Goal: Information Seeking & Learning: Learn about a topic

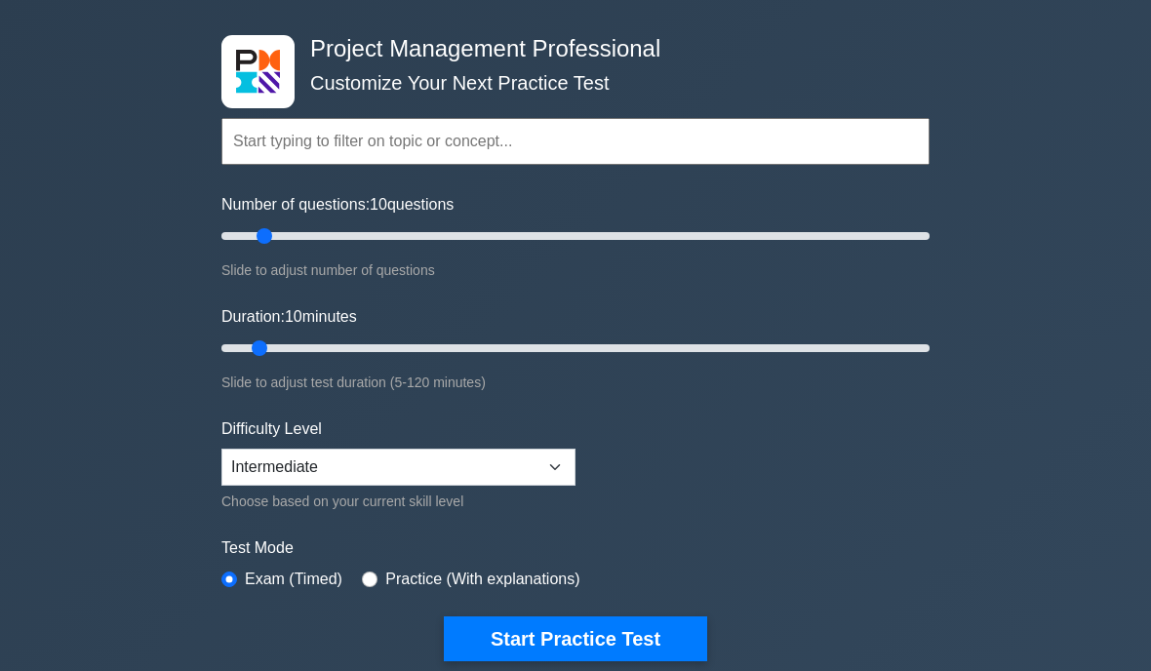
scroll to position [74, 0]
type input "40"
click at [287, 149] on input "text" at bounding box center [575, 141] width 708 height 47
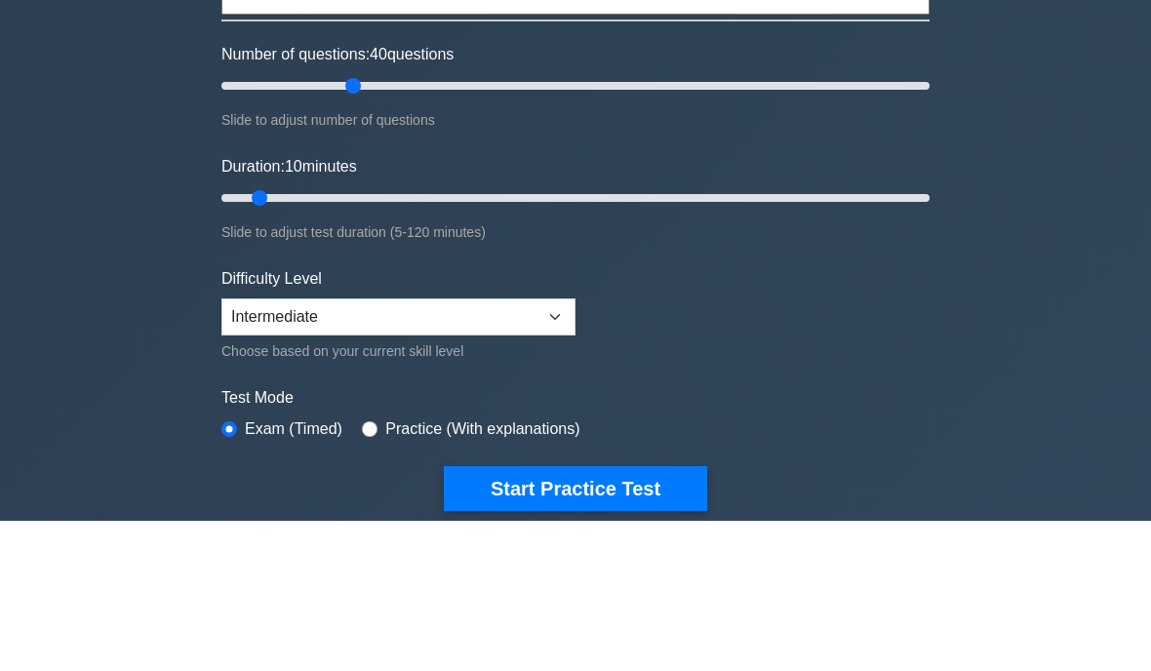
type input "initiation"
type input "5"
click at [237, 337] on input "Duration: 10 minutes" at bounding box center [575, 348] width 708 height 23
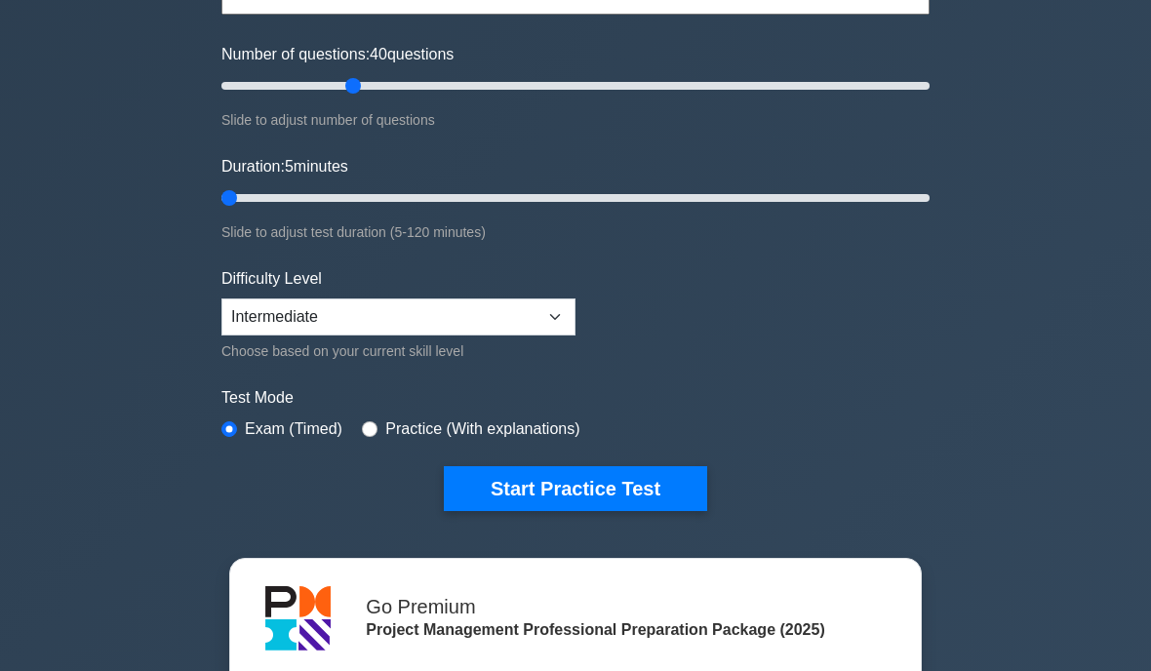
click at [242, 205] on input "Duration: 5 minutes" at bounding box center [575, 197] width 708 height 23
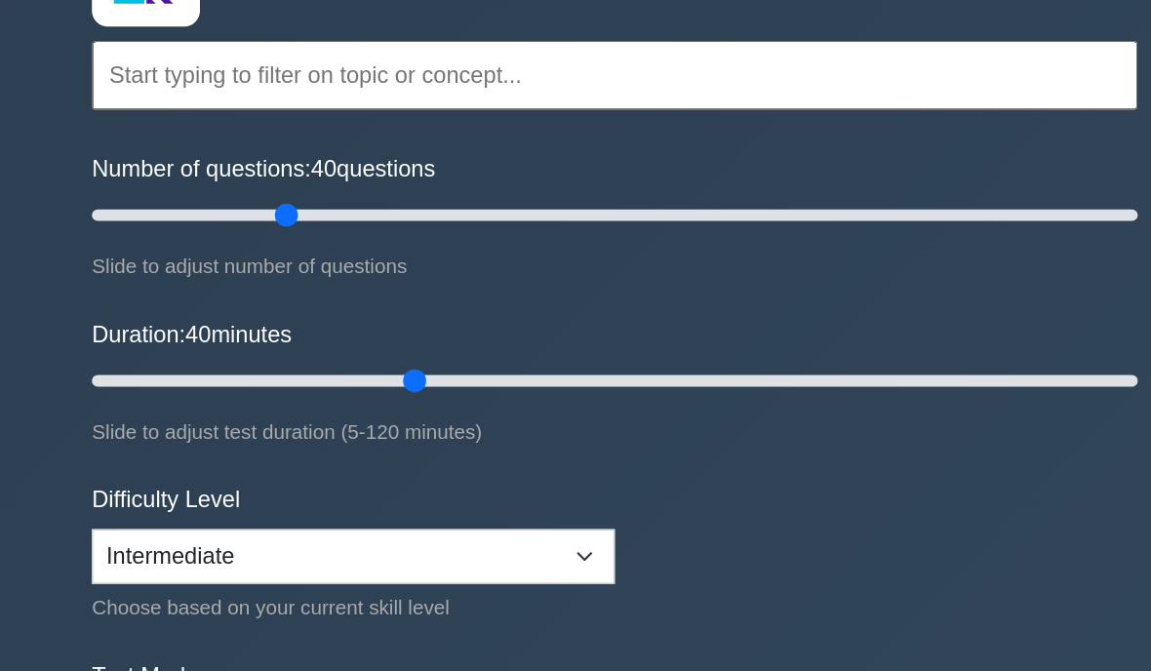
scroll to position [165, 0]
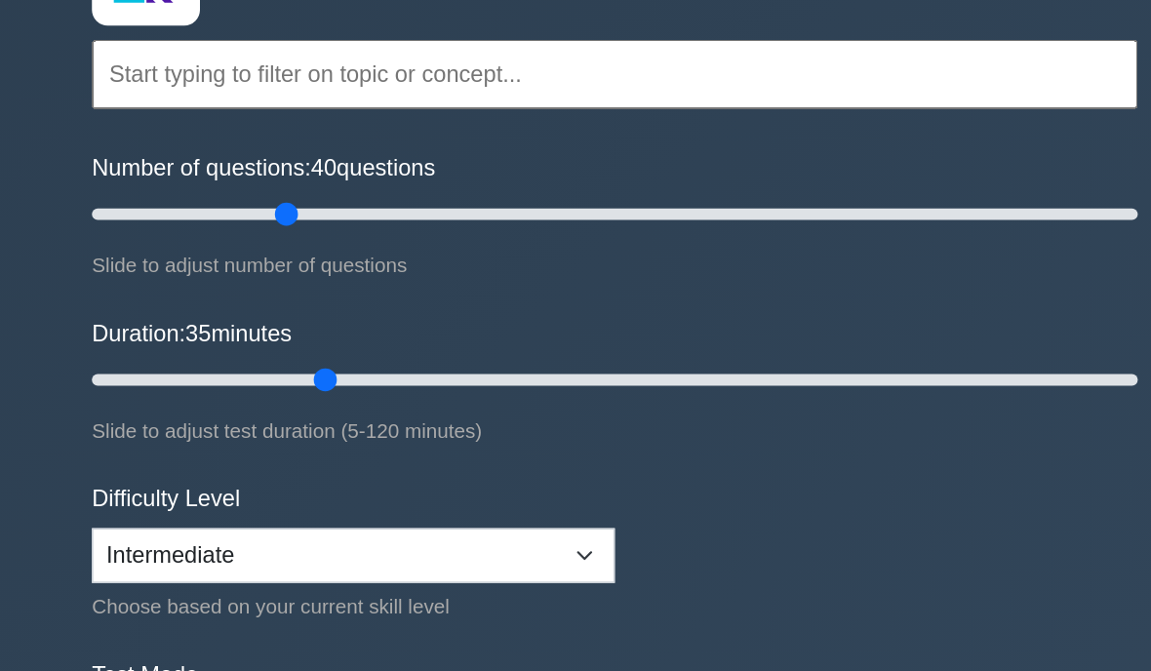
type input "30"
type input "50"
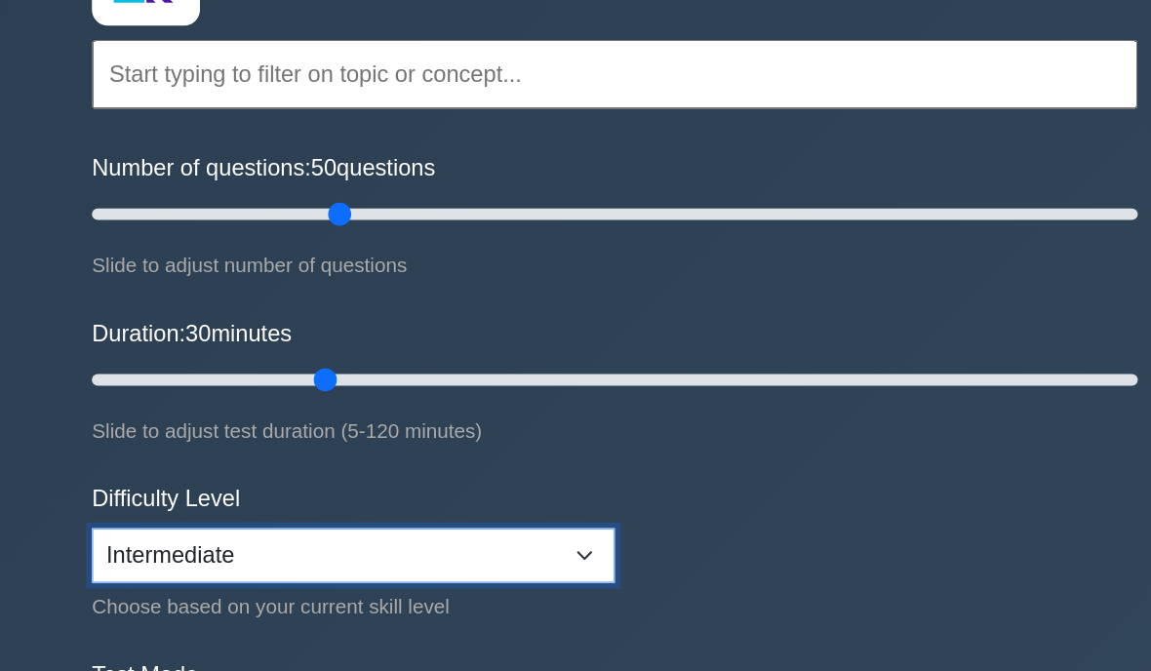
click at [316, 375] on select "Beginner Intermediate Expert" at bounding box center [398, 376] width 354 height 37
click at [295, 370] on select "Beginner Intermediate Expert" at bounding box center [398, 376] width 354 height 37
click at [221, 377] on select "Beginner Intermediate Expert" at bounding box center [398, 376] width 354 height 37
select select "expert"
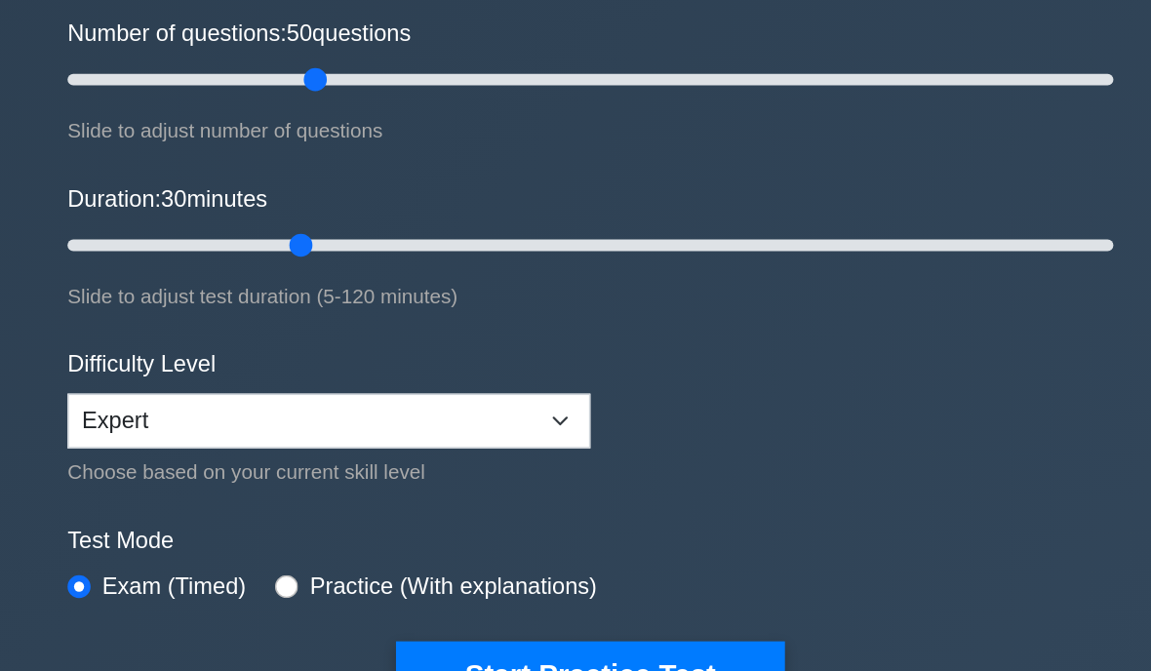
click at [362, 477] on div "Practice (With explanations)" at bounding box center [470, 488] width 217 height 23
click at [362, 481] on input "radio" at bounding box center [370, 489] width 16 height 16
radio input "true"
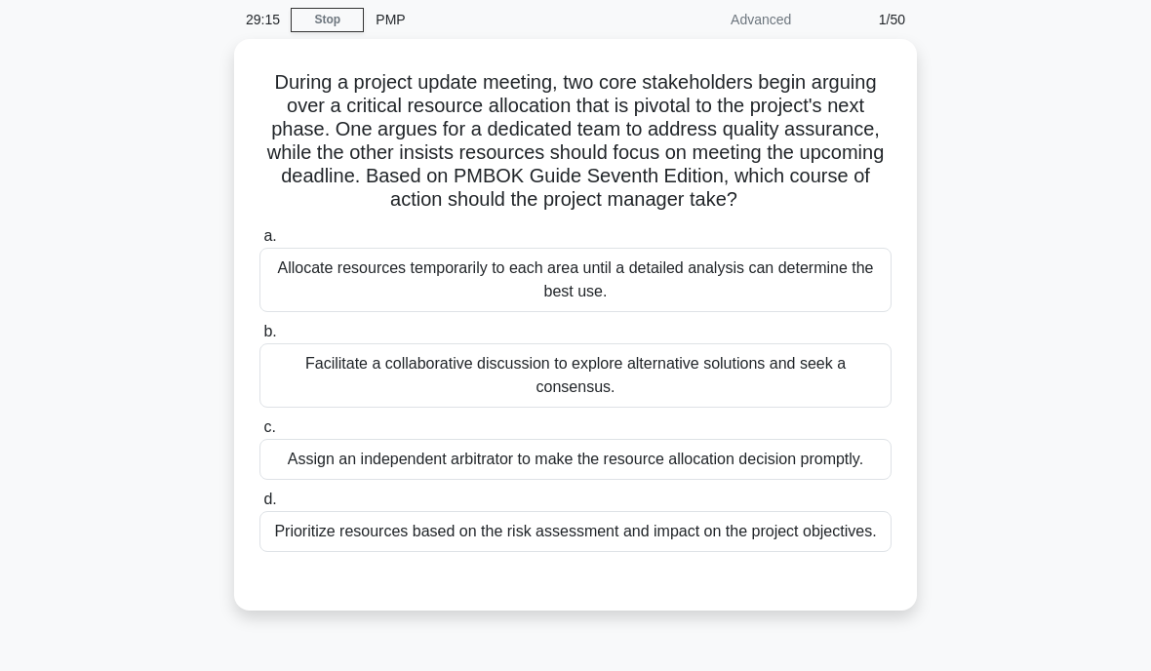
scroll to position [75, 0]
click at [622, 392] on div "Facilitate a collaborative discussion to explore alternative solutions and seek…" at bounding box center [575, 375] width 632 height 64
click at [259, 338] on input "b. Facilitate a collaborative discussion to explore alternative solutions and s…" at bounding box center [259, 332] width 0 height 13
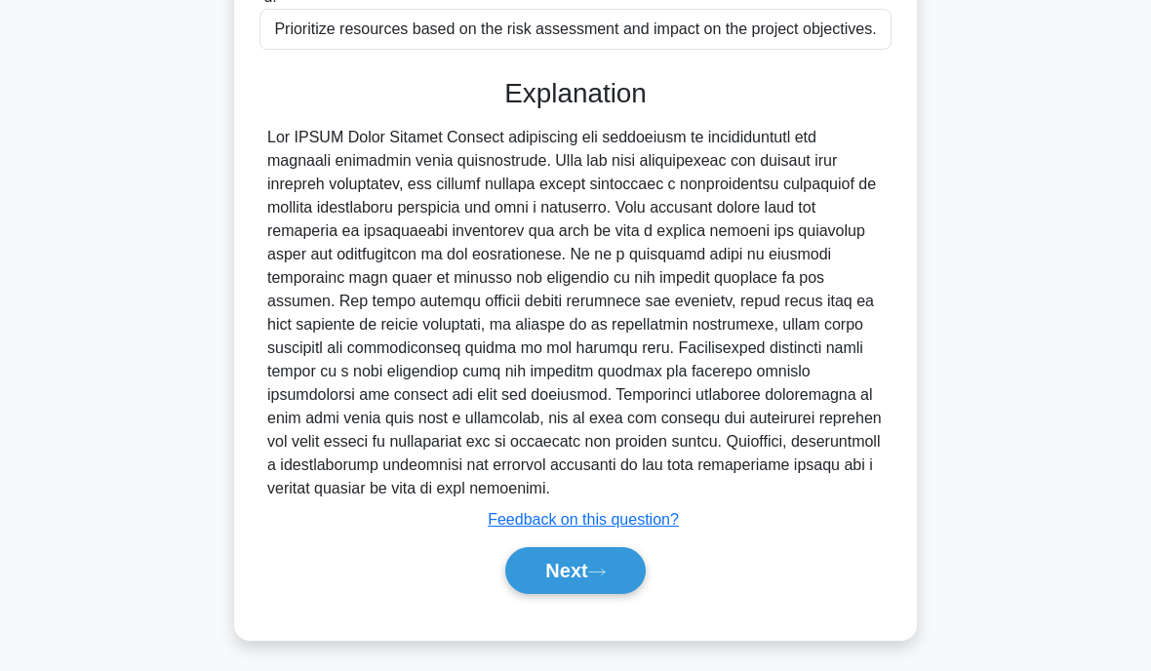
scroll to position [613, 0]
click at [567, 593] on button "Next" at bounding box center [574, 569] width 139 height 47
click at [561, 593] on button "Next" at bounding box center [574, 569] width 139 height 47
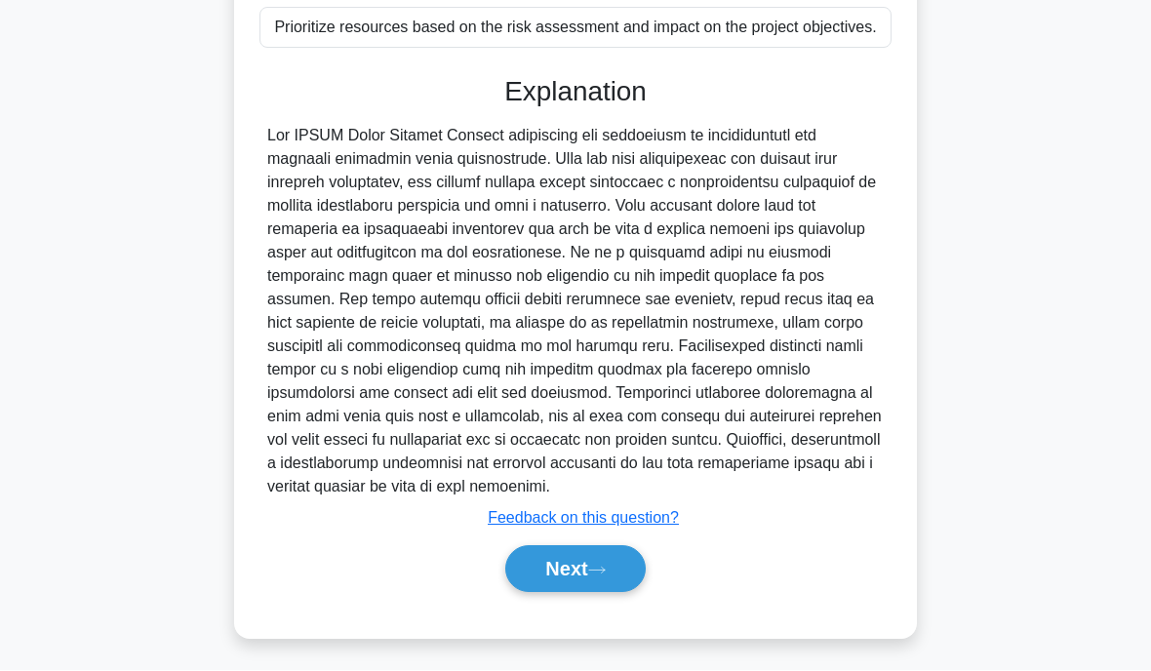
scroll to position [695, 0]
click at [579, 568] on button "Next" at bounding box center [574, 569] width 139 height 47
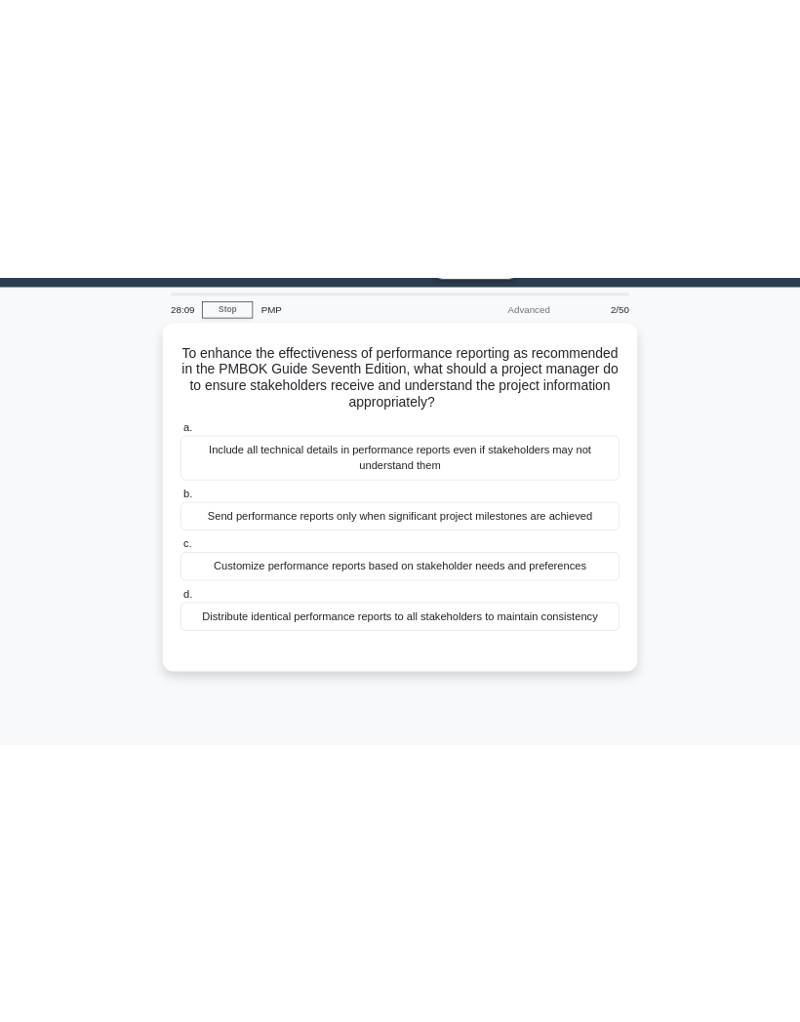
scroll to position [32, 0]
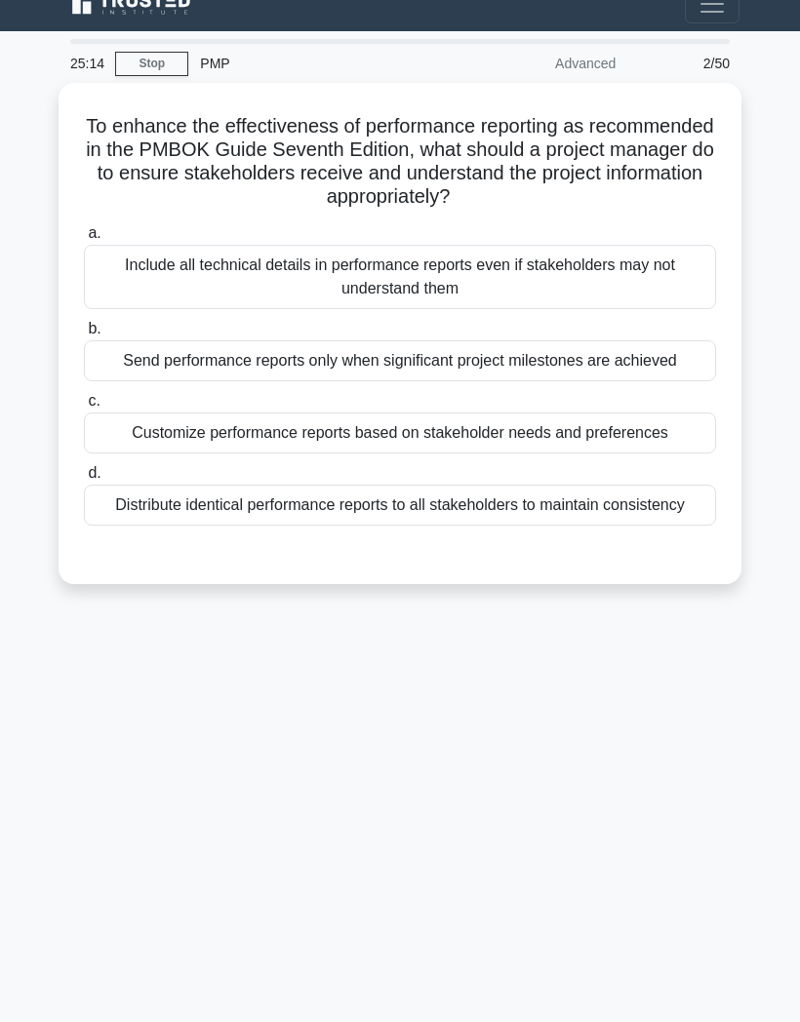
click at [521, 443] on div "Customize performance reports based on stakeholder needs and preferences" at bounding box center [400, 433] width 632 height 41
click at [84, 408] on input "c. Customize performance reports based on stakeholder needs and preferences" at bounding box center [84, 401] width 0 height 13
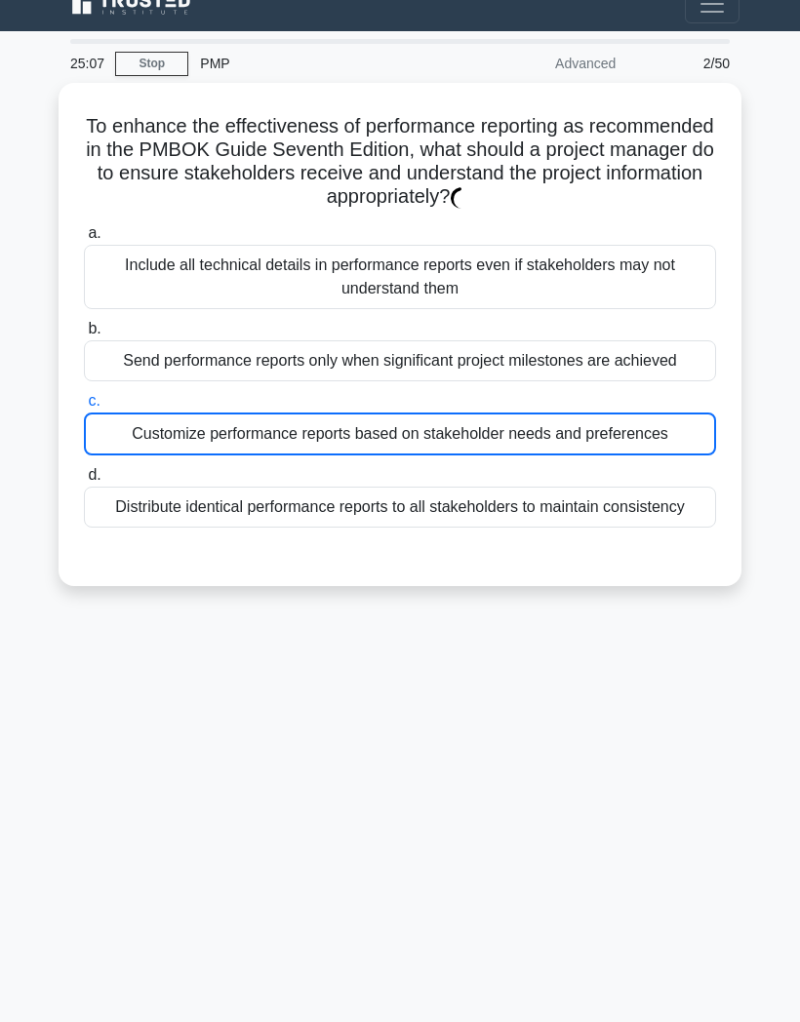
click at [547, 437] on div "Customize performance reports based on stakeholder needs and preferences" at bounding box center [400, 434] width 632 height 43
click at [84, 408] on input "c. Customize performance reports based on stakeholder needs and preferences" at bounding box center [84, 401] width 0 height 13
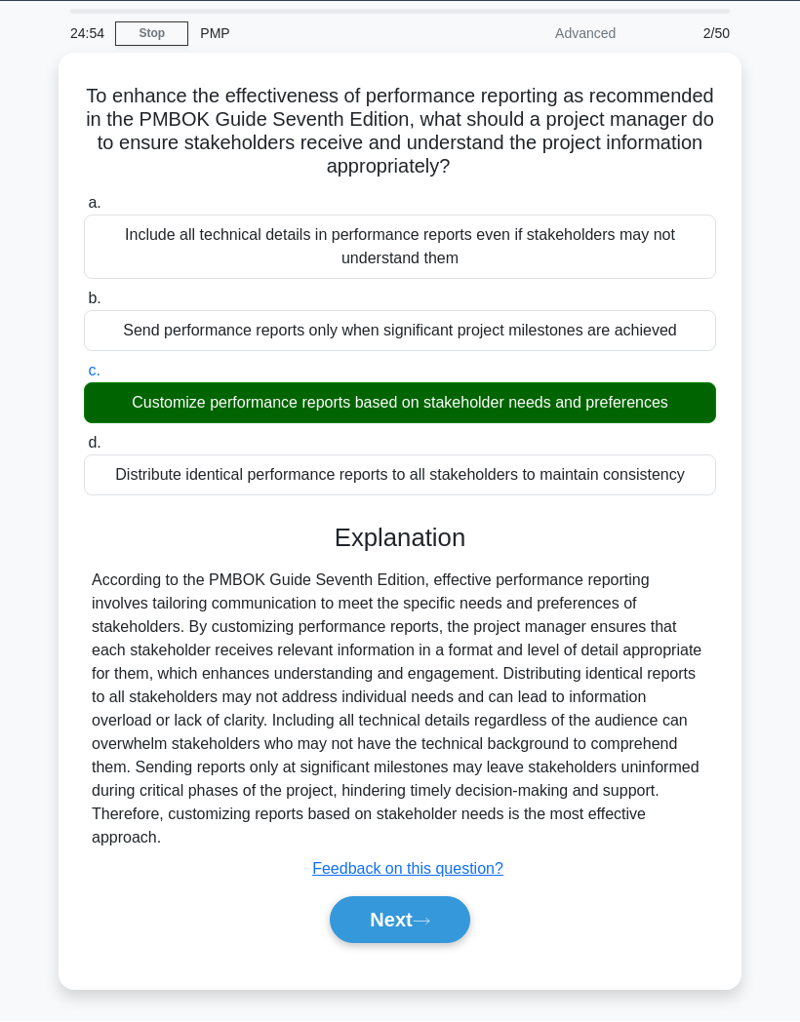
scroll to position [146, 0]
click at [404, 670] on button "Next" at bounding box center [399, 920] width 139 height 47
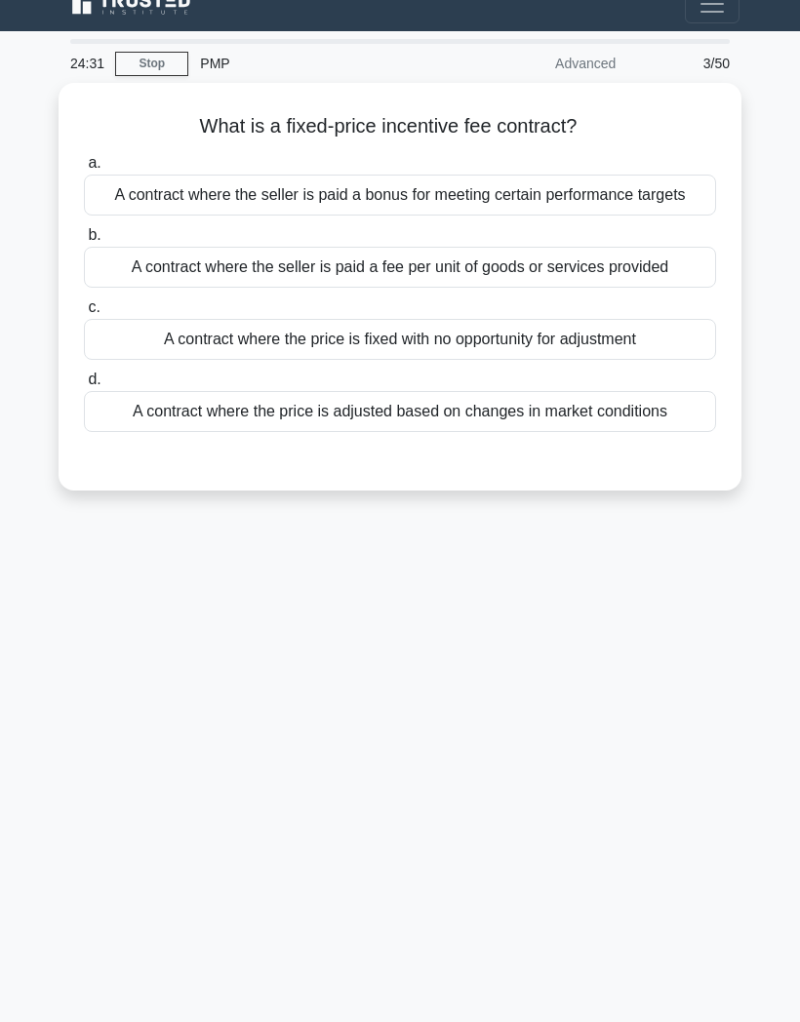
scroll to position [0, 0]
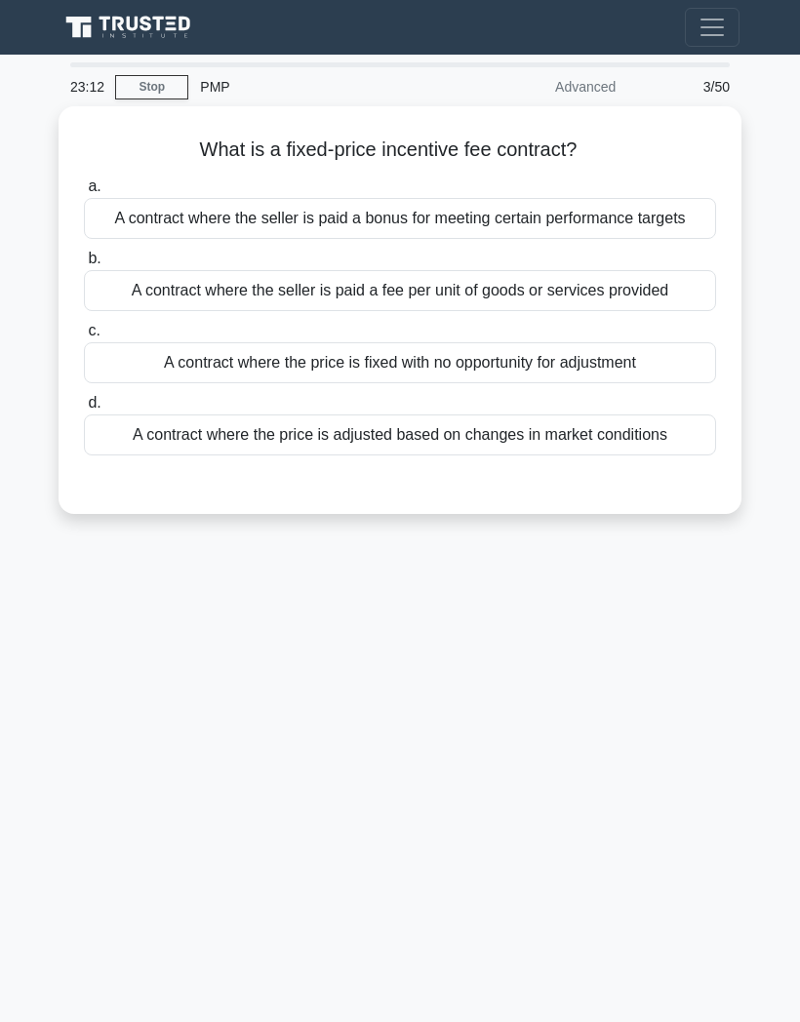
click at [434, 213] on div "A contract where the seller is paid a bonus for meeting certain performance tar…" at bounding box center [400, 218] width 632 height 41
click at [84, 193] on input "a. A contract where the seller is paid a bonus for meeting certain performance …" at bounding box center [84, 186] width 0 height 13
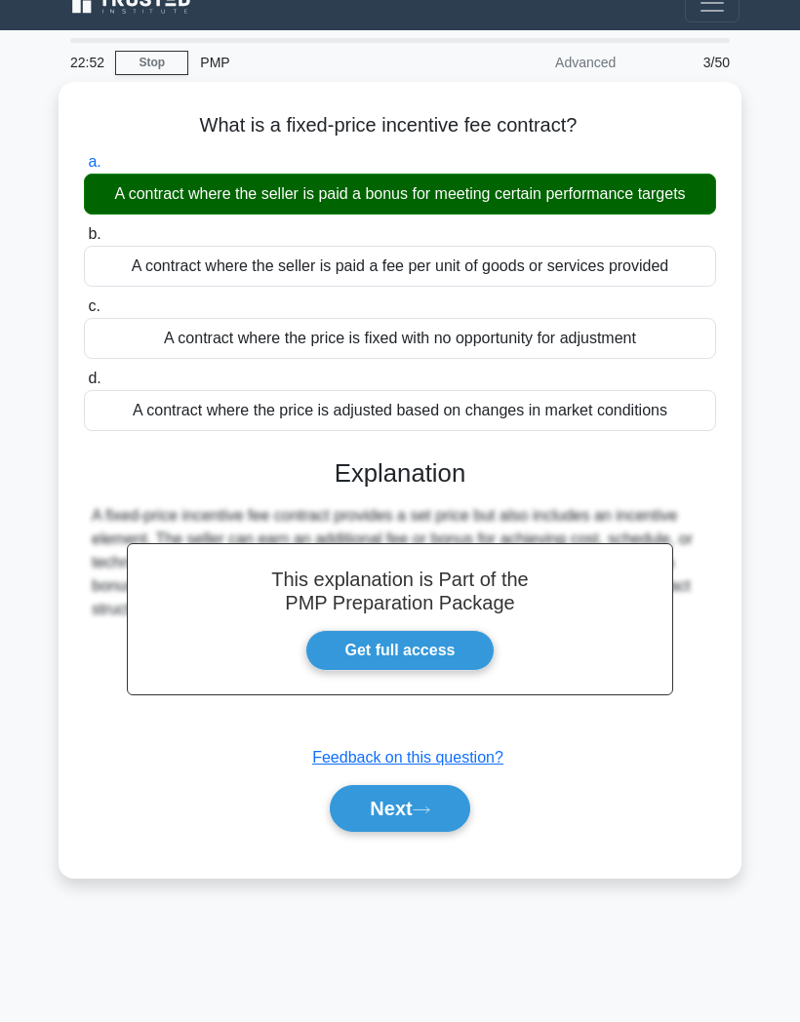
scroll to position [79, 0]
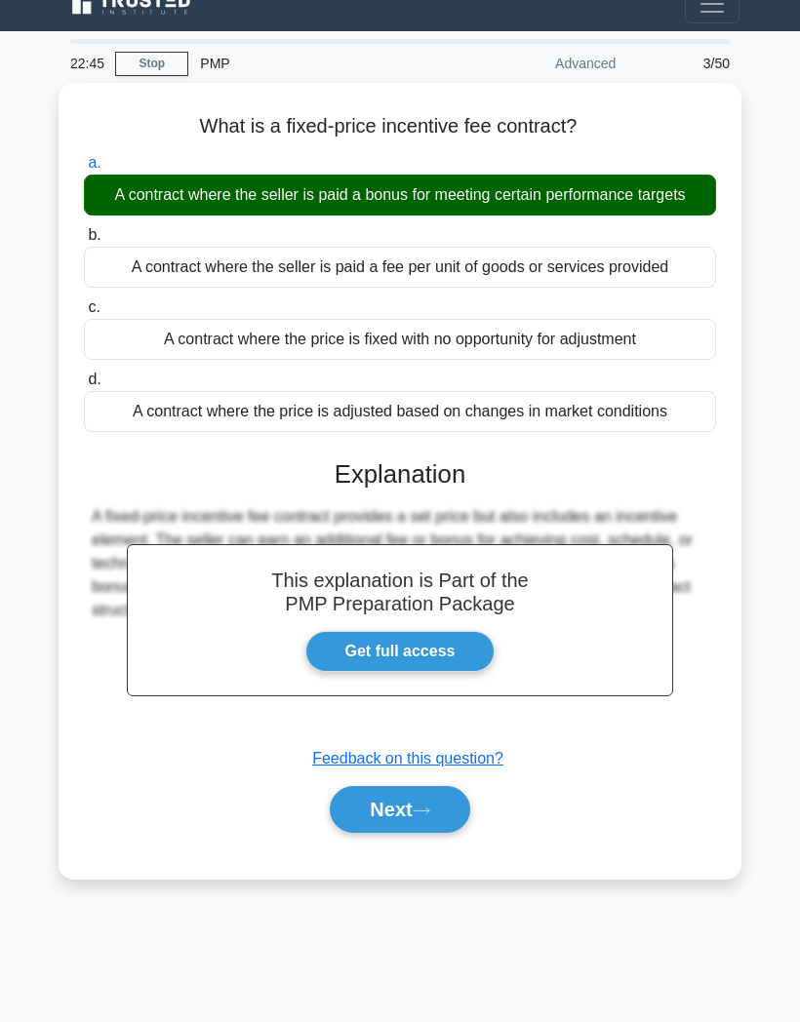
click at [413, 670] on button "Next" at bounding box center [399, 809] width 139 height 47
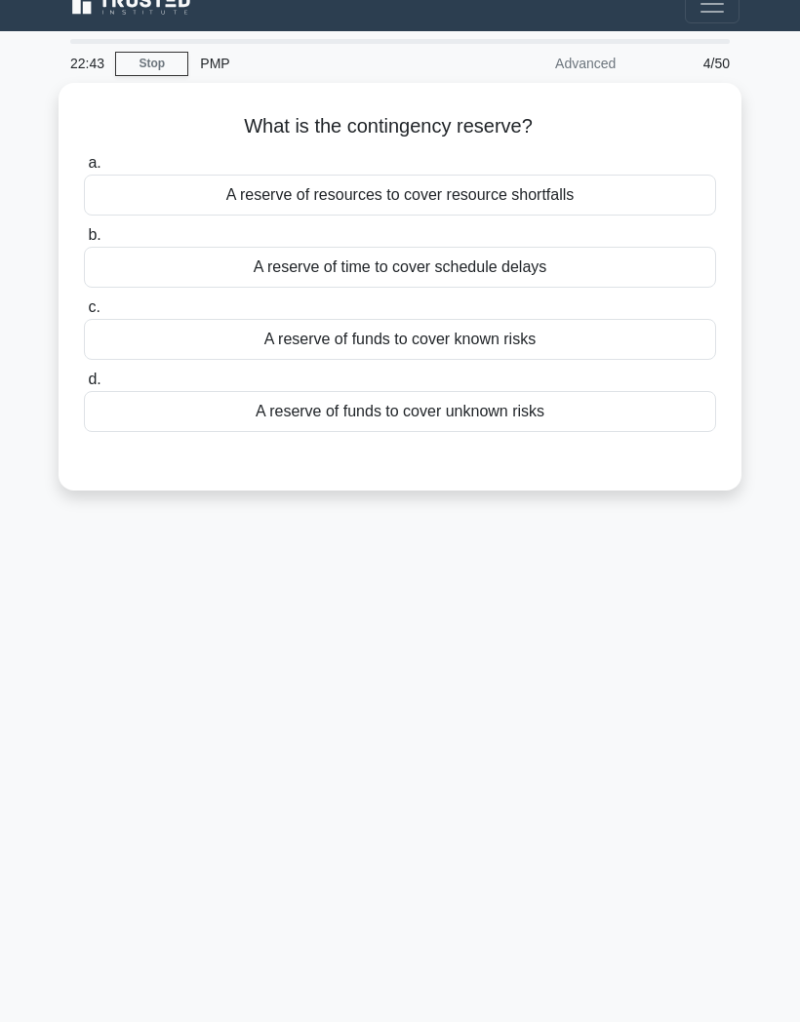
click at [411, 670] on div "22:43 Stop PMP Advanced 4/50 What is the contingency reserve? .spinner_0XTQ{tra…" at bounding box center [400, 526] width 702 height 975
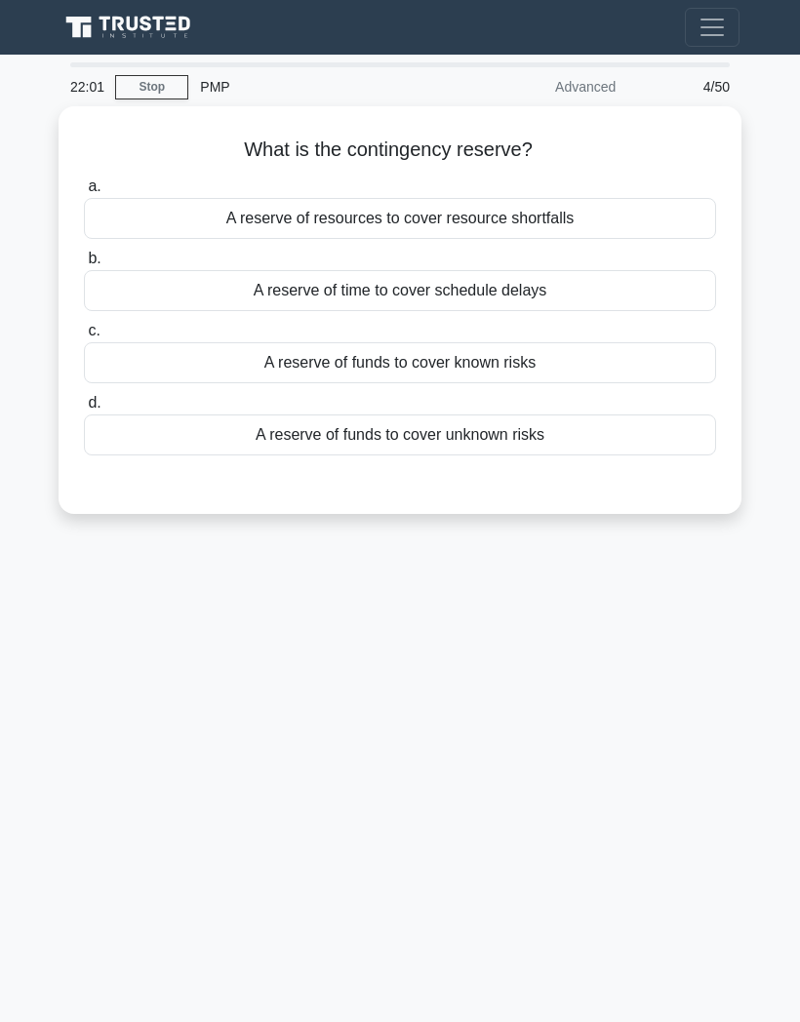
click at [504, 437] on div "A reserve of funds to cover unknown risks" at bounding box center [400, 434] width 632 height 41
click at [84, 410] on input "d. A reserve of funds to cover unknown risks" at bounding box center [84, 403] width 0 height 13
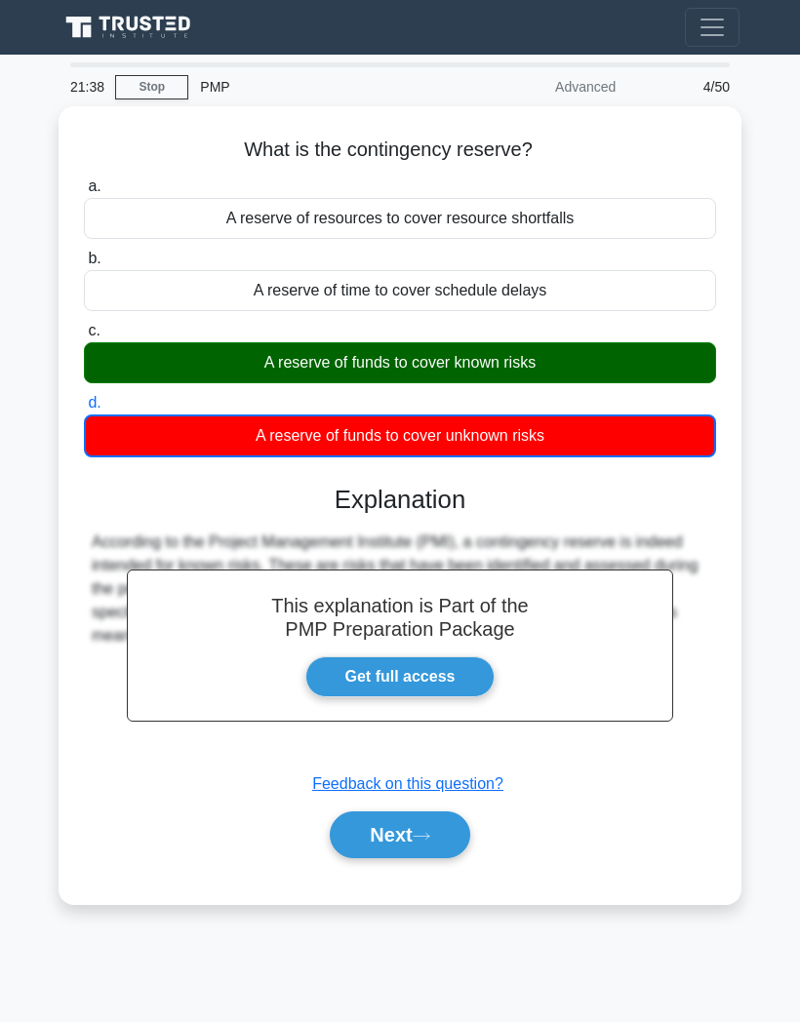
click at [401, 670] on button "Next" at bounding box center [399, 834] width 139 height 47
click at [397, 670] on button "Next" at bounding box center [399, 834] width 139 height 47
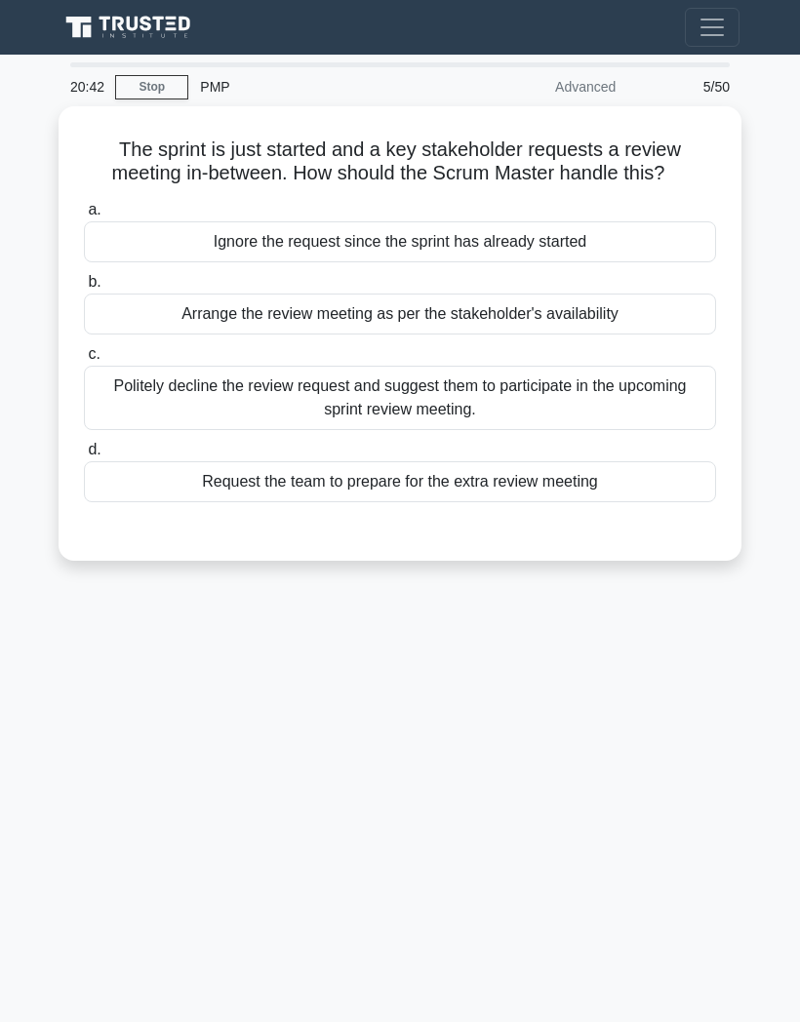
click at [429, 334] on div "Arrange the review meeting as per the stakeholder's availability" at bounding box center [400, 314] width 632 height 41
click at [84, 289] on input "b. Arrange the review meeting as per the stakeholder's availability" at bounding box center [84, 282] width 0 height 13
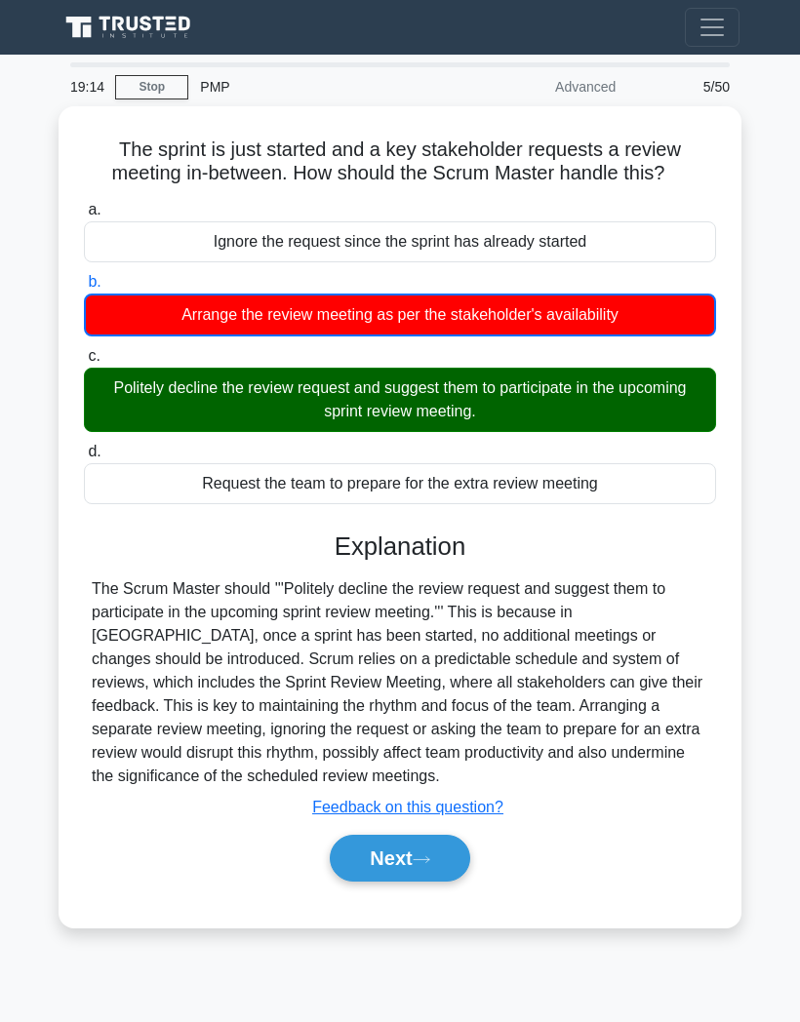
click at [408, 670] on button "Next" at bounding box center [399, 858] width 139 height 47
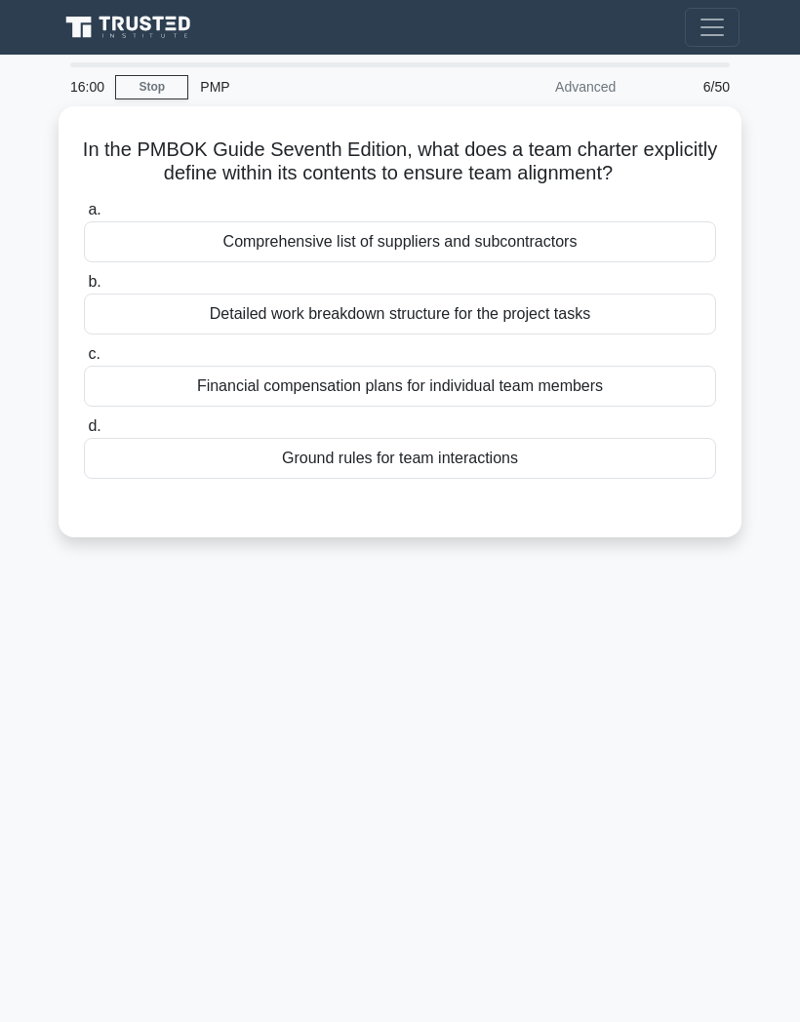
click at [469, 476] on div "Ground rules for team interactions" at bounding box center [400, 458] width 632 height 41
click at [84, 433] on input "d. Ground rules for team interactions" at bounding box center [84, 426] width 0 height 13
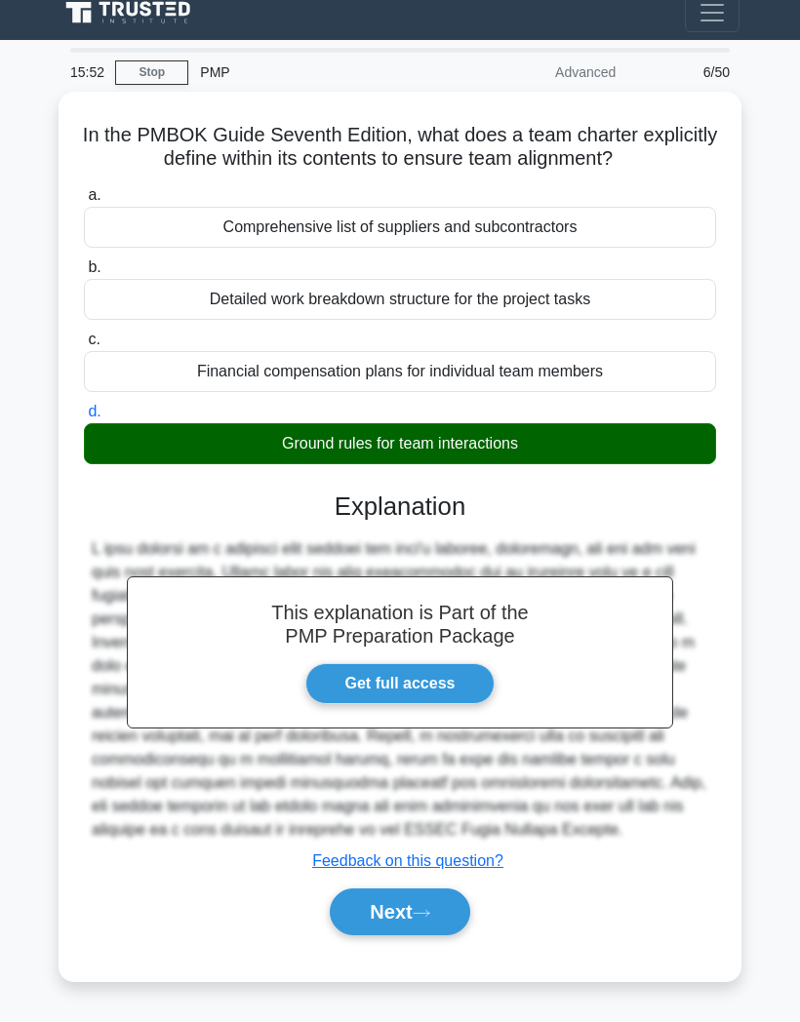
scroll to position [82, 0]
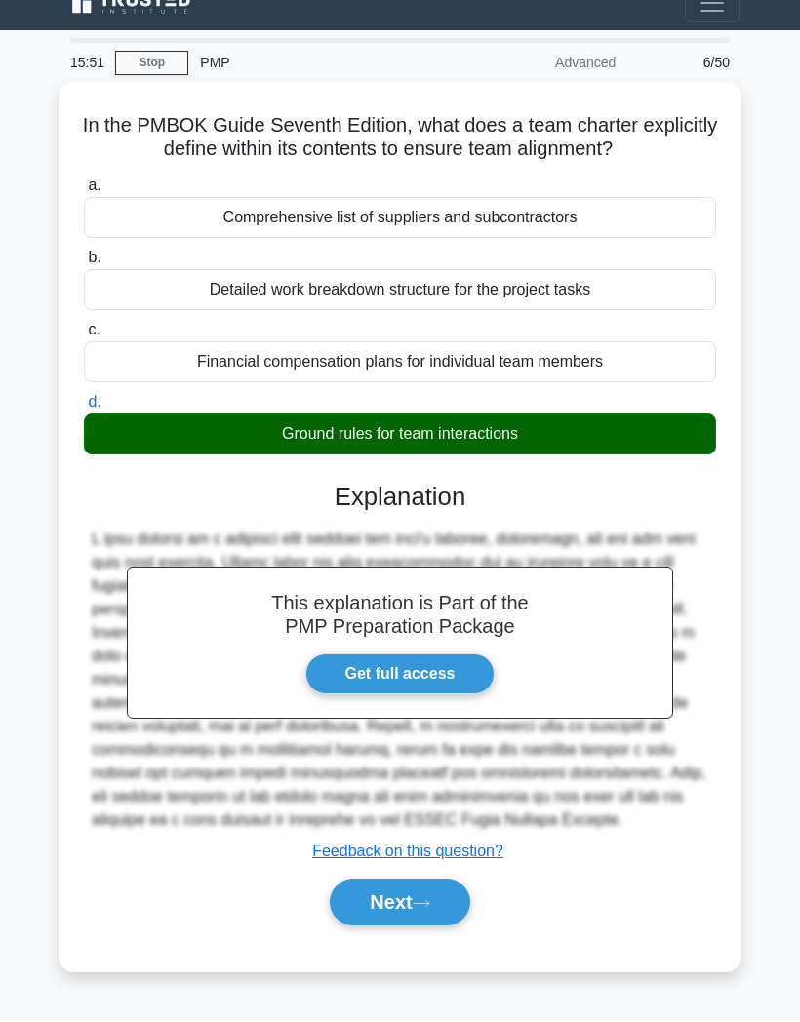
click at [406, 670] on button "Next" at bounding box center [399, 903] width 139 height 47
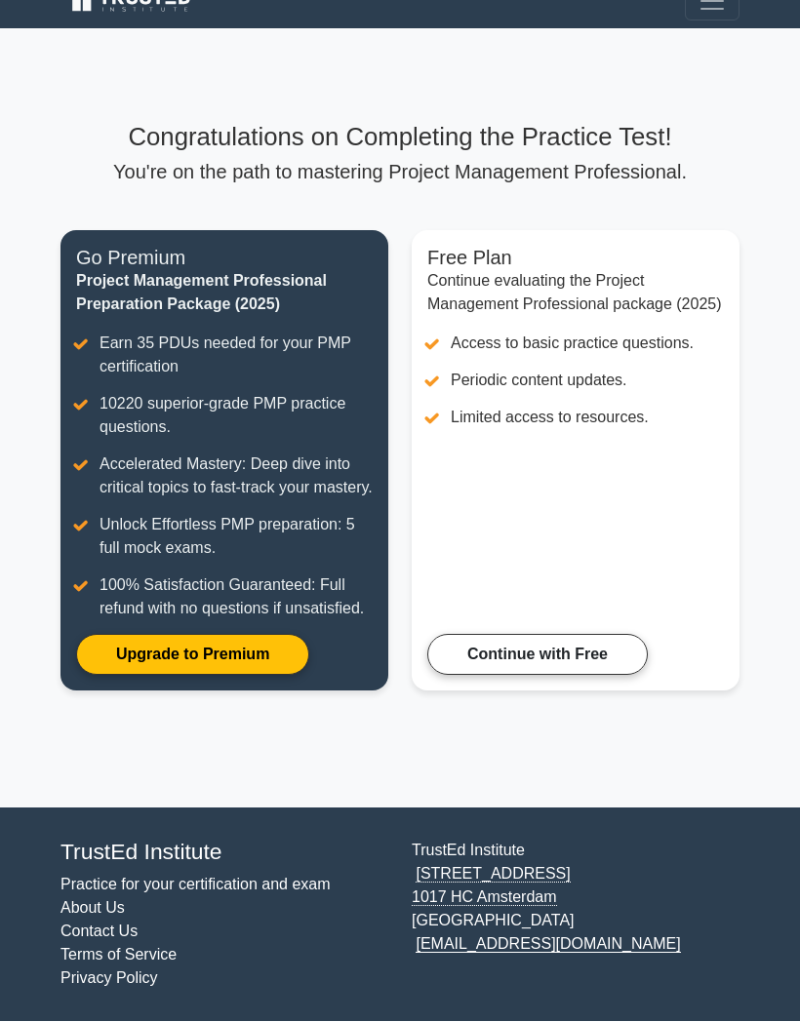
scroll to position [82, 0]
click at [563, 639] on link "Continue with Free" at bounding box center [537, 655] width 220 height 41
click at [541, 647] on link "Continue with Free" at bounding box center [537, 655] width 220 height 41
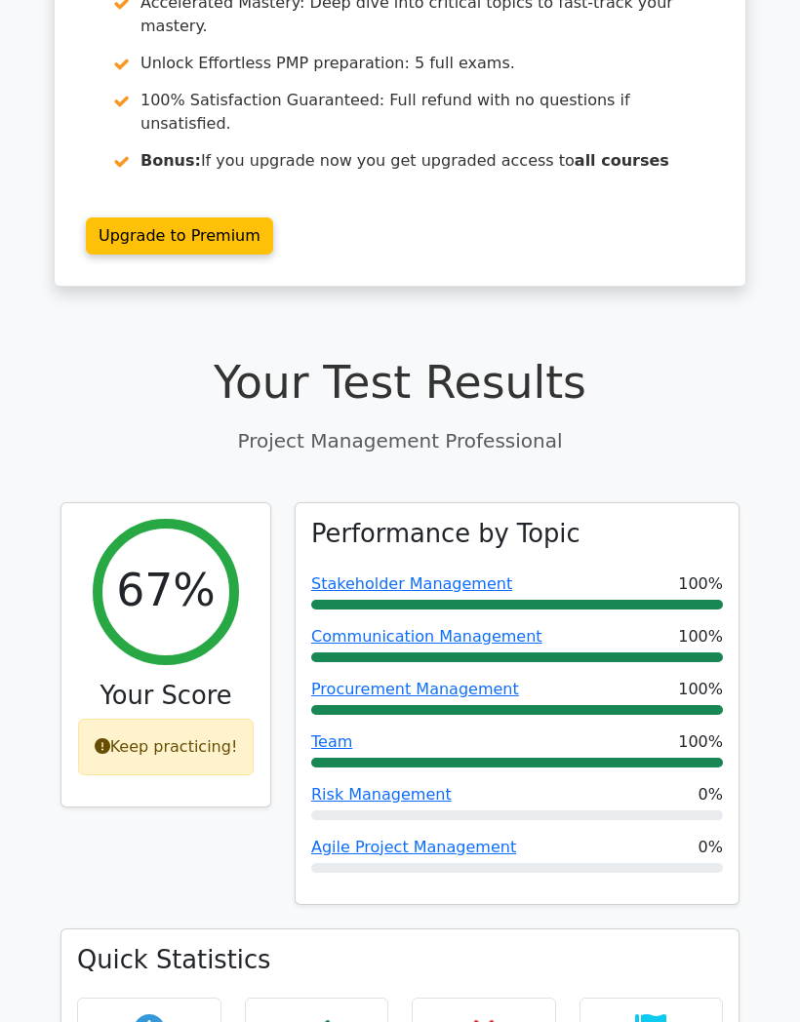
scroll to position [307, 0]
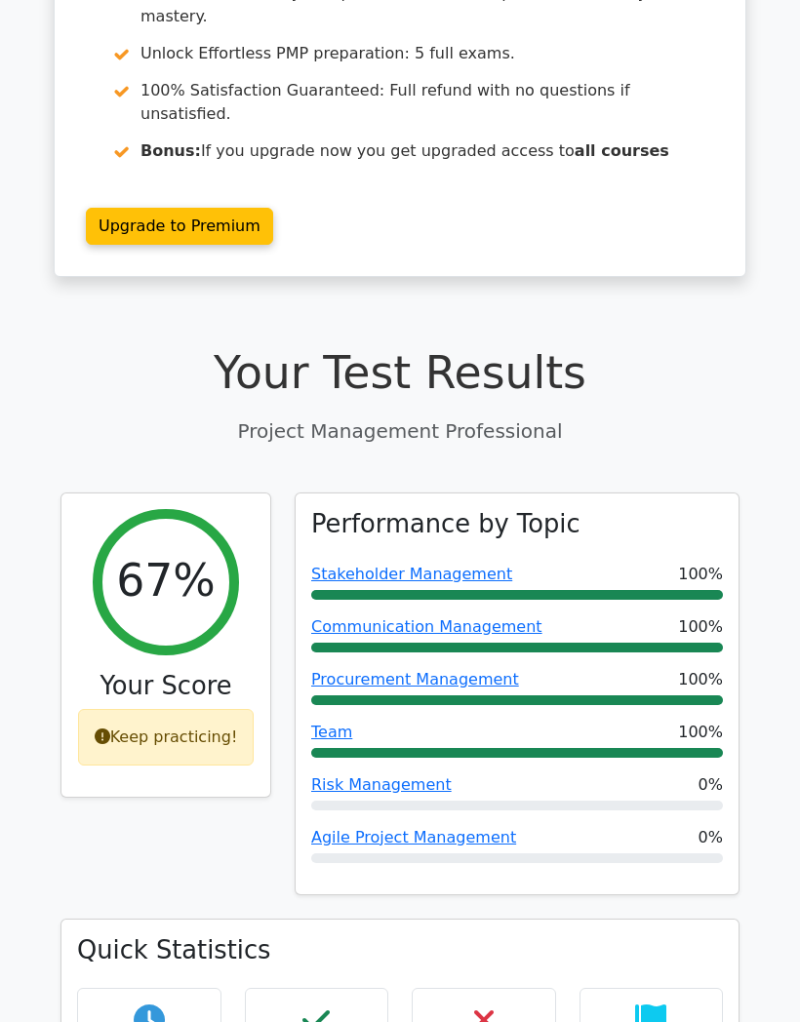
click at [447, 828] on link "Agile Project Management" at bounding box center [413, 837] width 205 height 19
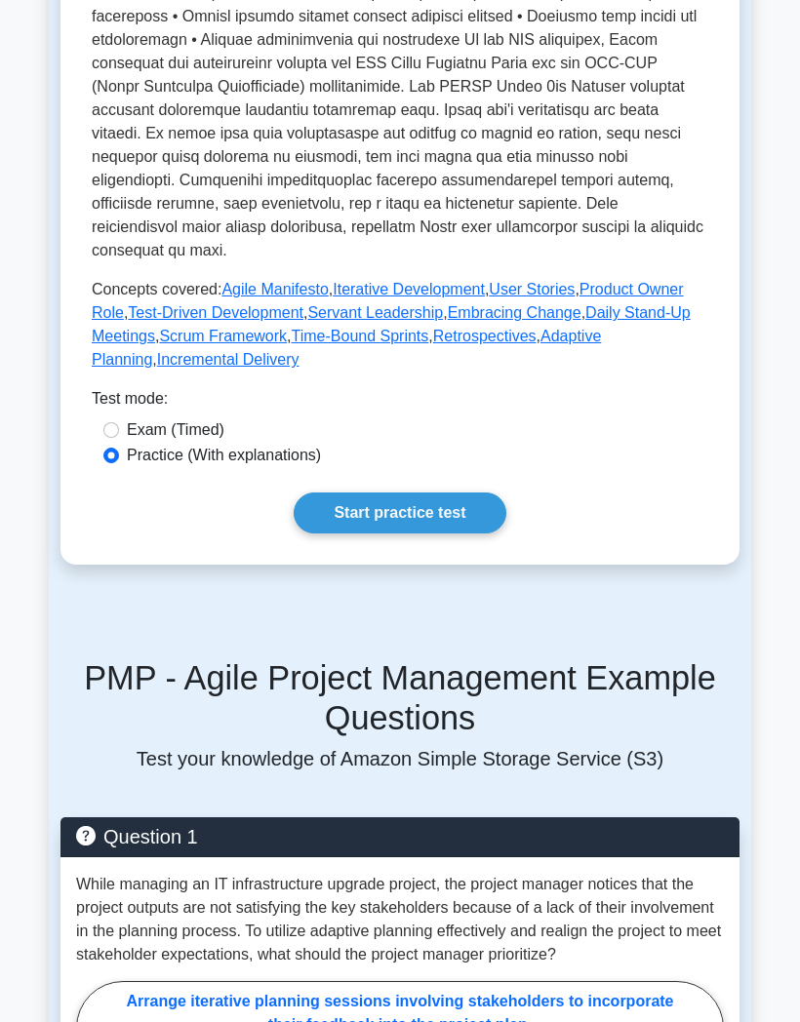
scroll to position [773, 0]
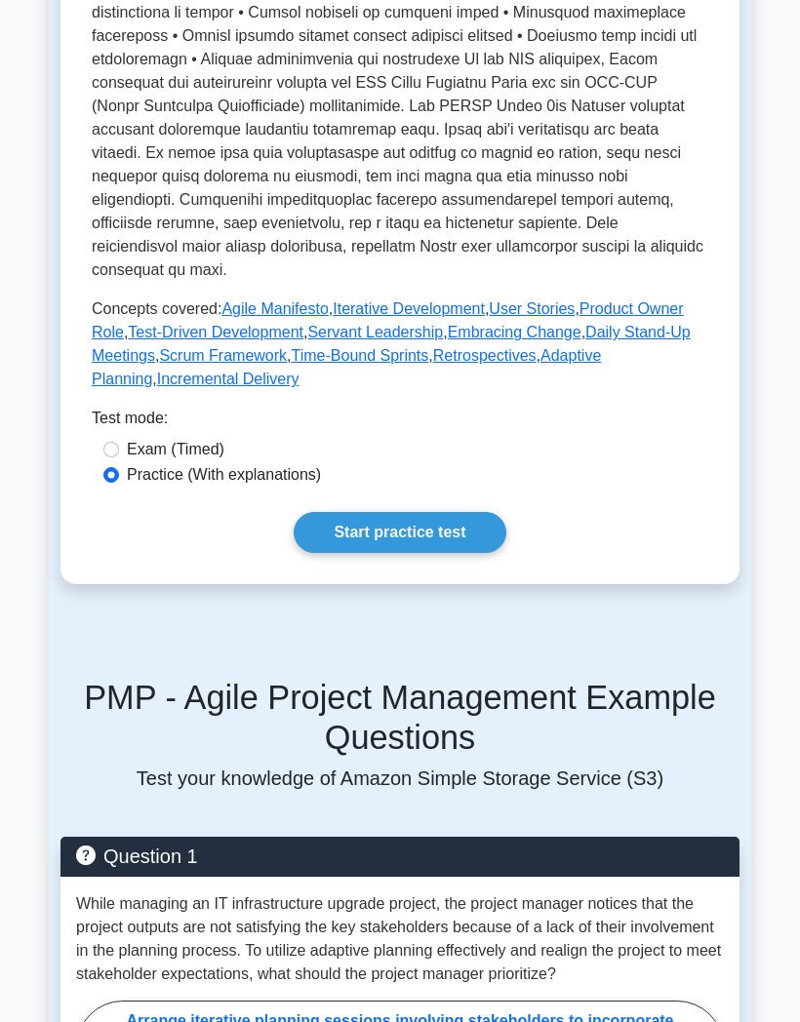
click at [425, 553] on link "Start practice test" at bounding box center [400, 532] width 212 height 41
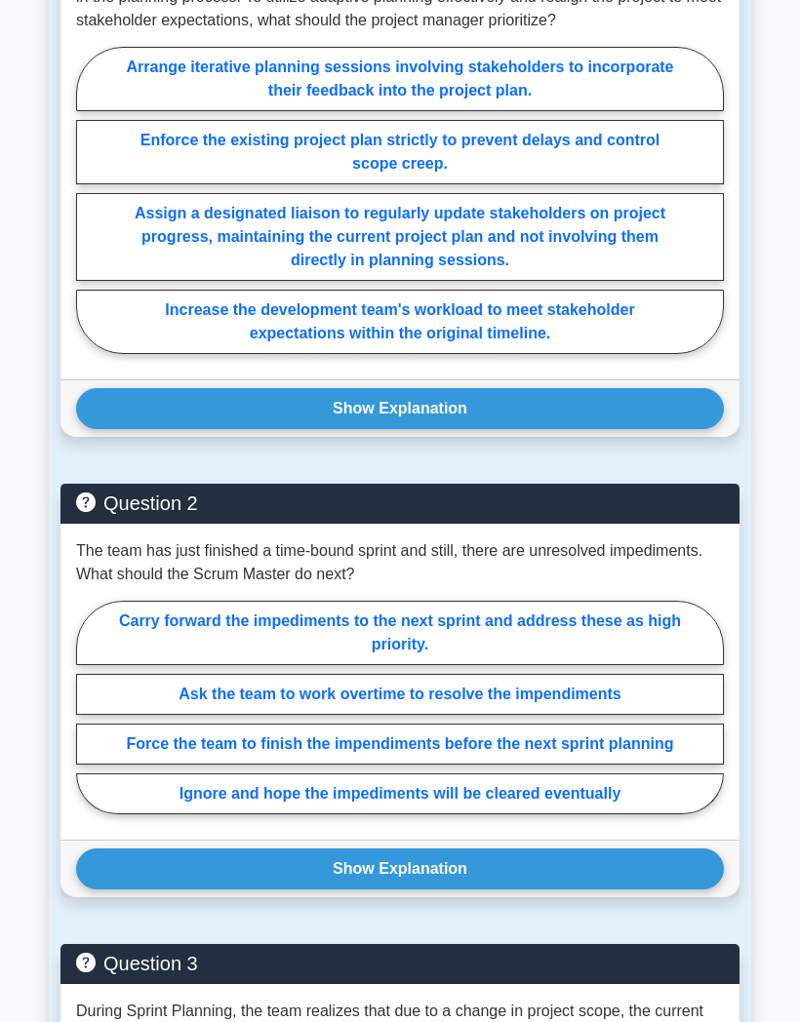
scroll to position [1727, 0]
click at [574, 281] on label "Assign a designated liaison to regularly update stakeholders on project progres…" at bounding box center [400, 237] width 648 height 88
click at [89, 212] on input "Assign a designated liaison to regularly update stakeholders on project progres…" at bounding box center [82, 205] width 13 height 13
radio input "true"
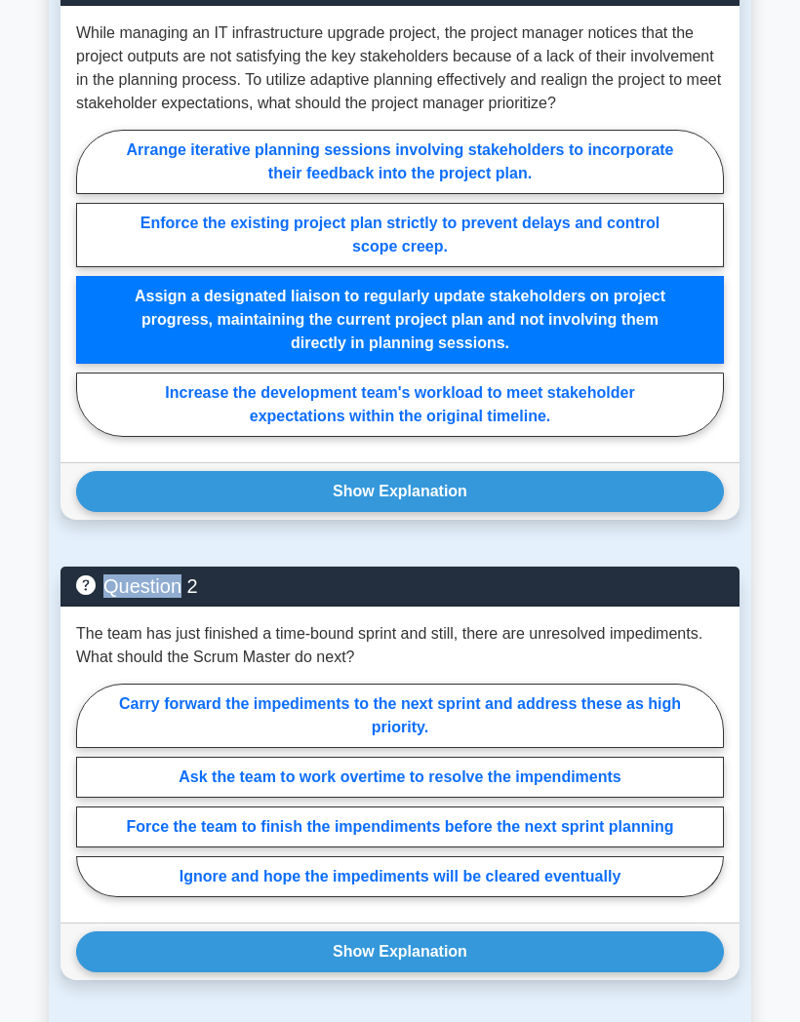
scroll to position [1643, 0]
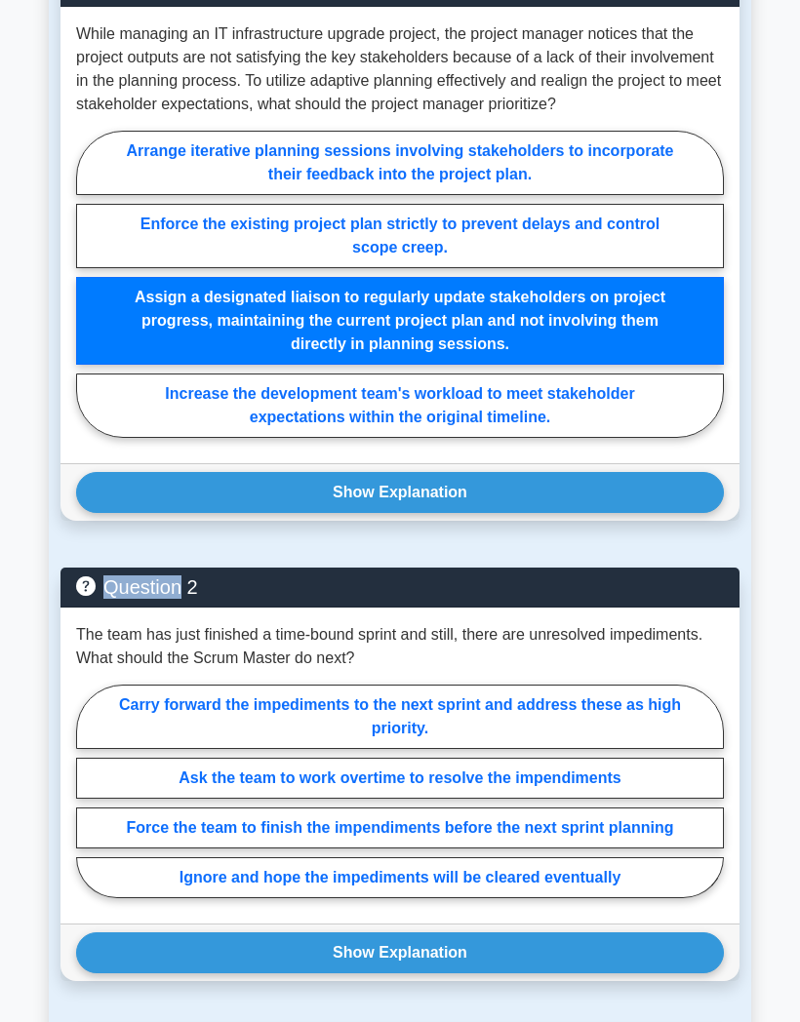
click at [442, 513] on button "Show Explanation" at bounding box center [400, 492] width 648 height 41
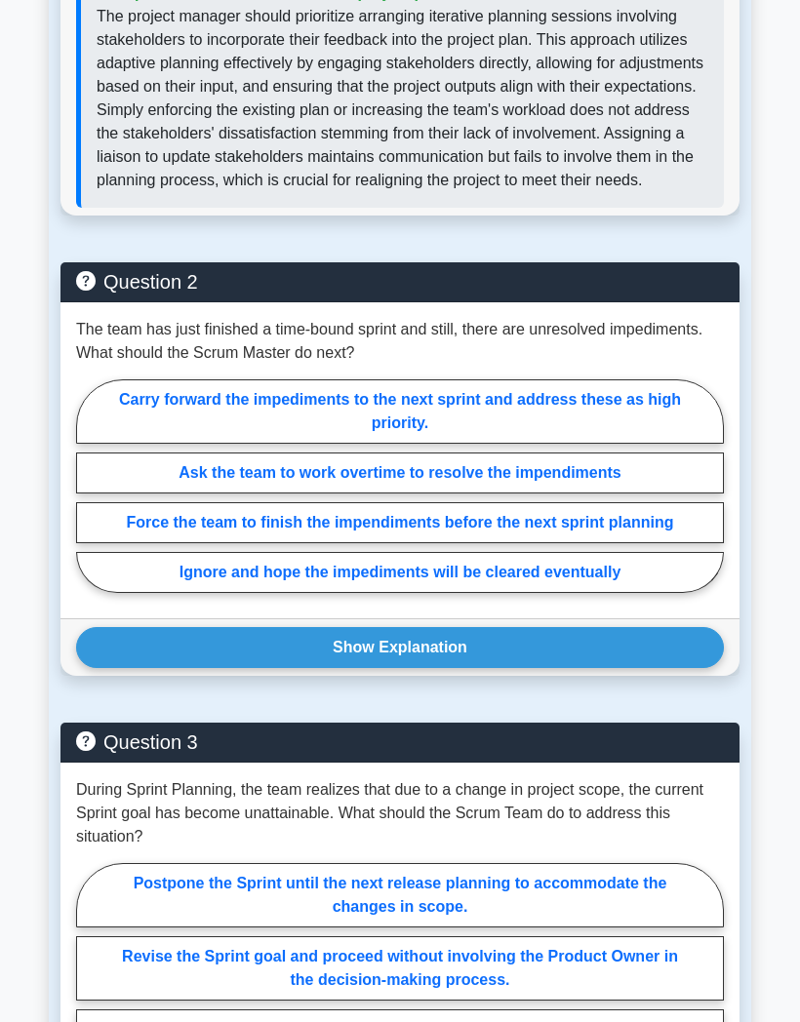
scroll to position [2229, 0]
click at [518, 444] on label "Carry forward the impediments to the next sprint and address these as high prio…" at bounding box center [400, 411] width 648 height 64
click at [89, 497] on input "Carry forward the impediments to the next sprint and address these as high prio…" at bounding box center [82, 491] width 13 height 13
radio input "true"
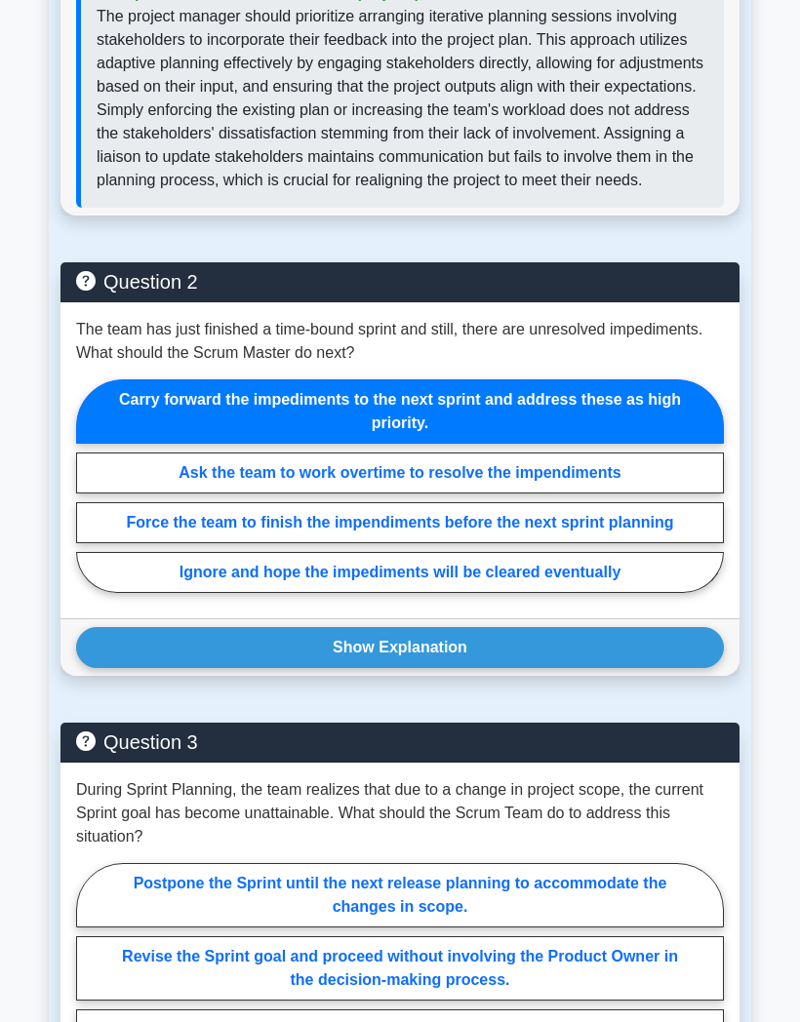
click at [440, 668] on button "Show Explanation" at bounding box center [400, 647] width 648 height 41
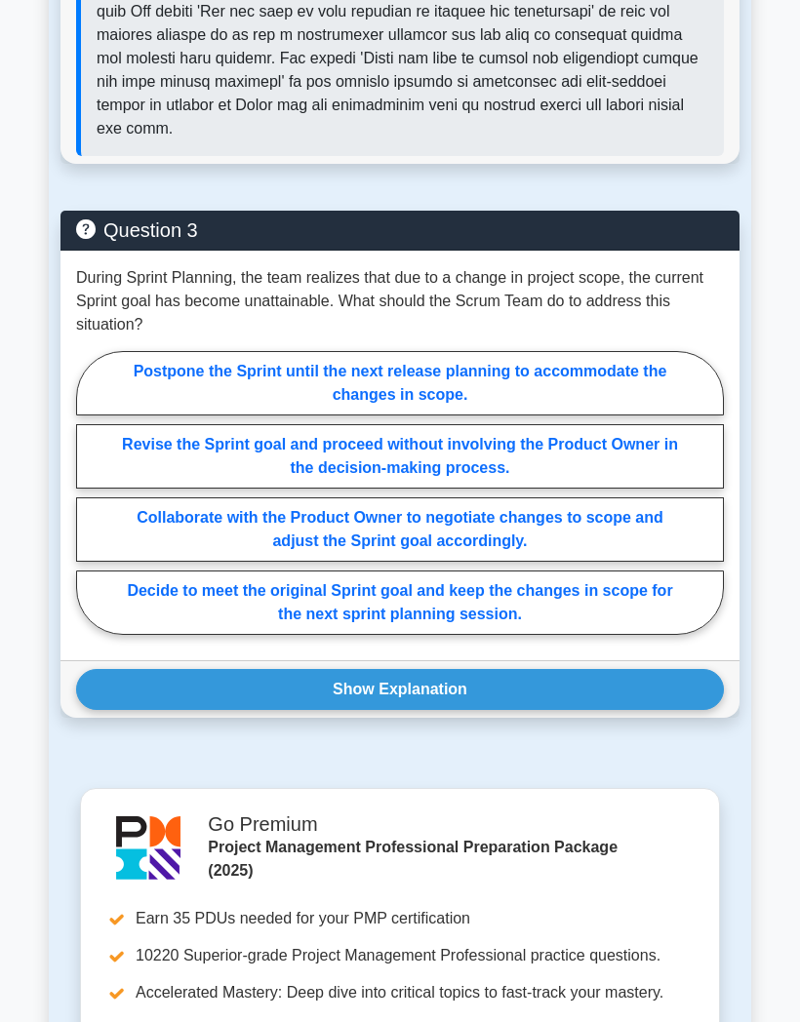
scroll to position [3165, 0]
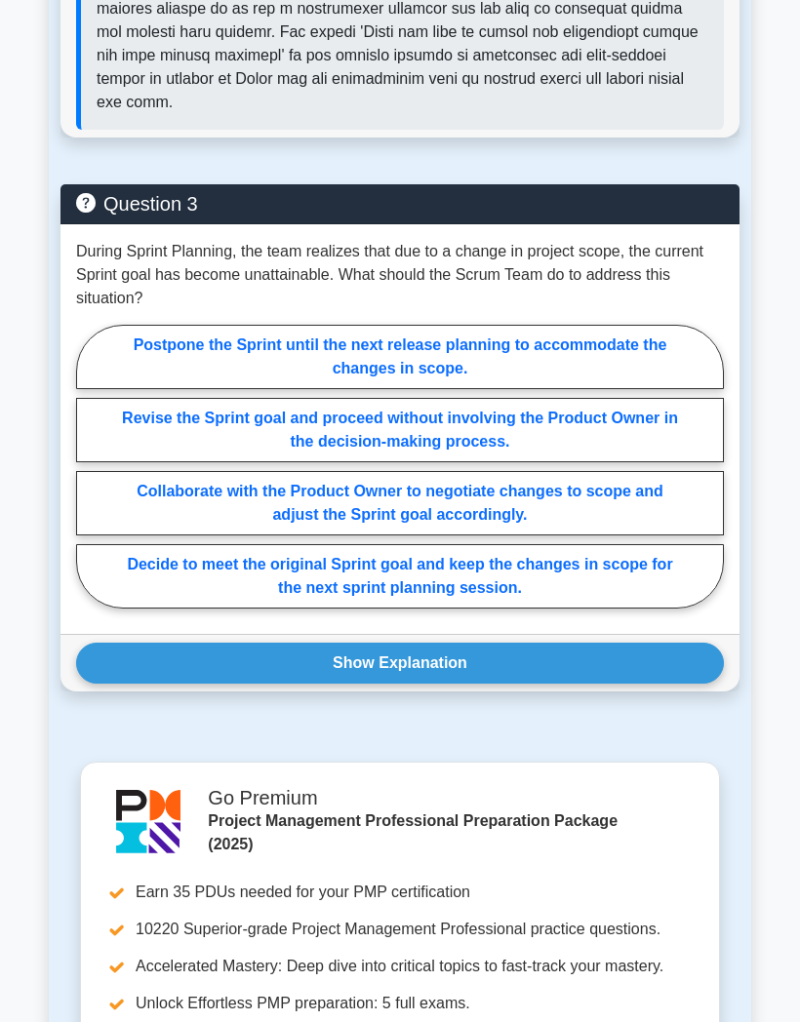
click at [526, 535] on label "Collaborate with the Product Owner to negotiate changes to scope and adjust the…" at bounding box center [400, 503] width 648 height 64
click at [89, 478] on input "Collaborate with the Product Owner to negotiate changes to scope and adjust the…" at bounding box center [82, 471] width 13 height 13
radio input "true"
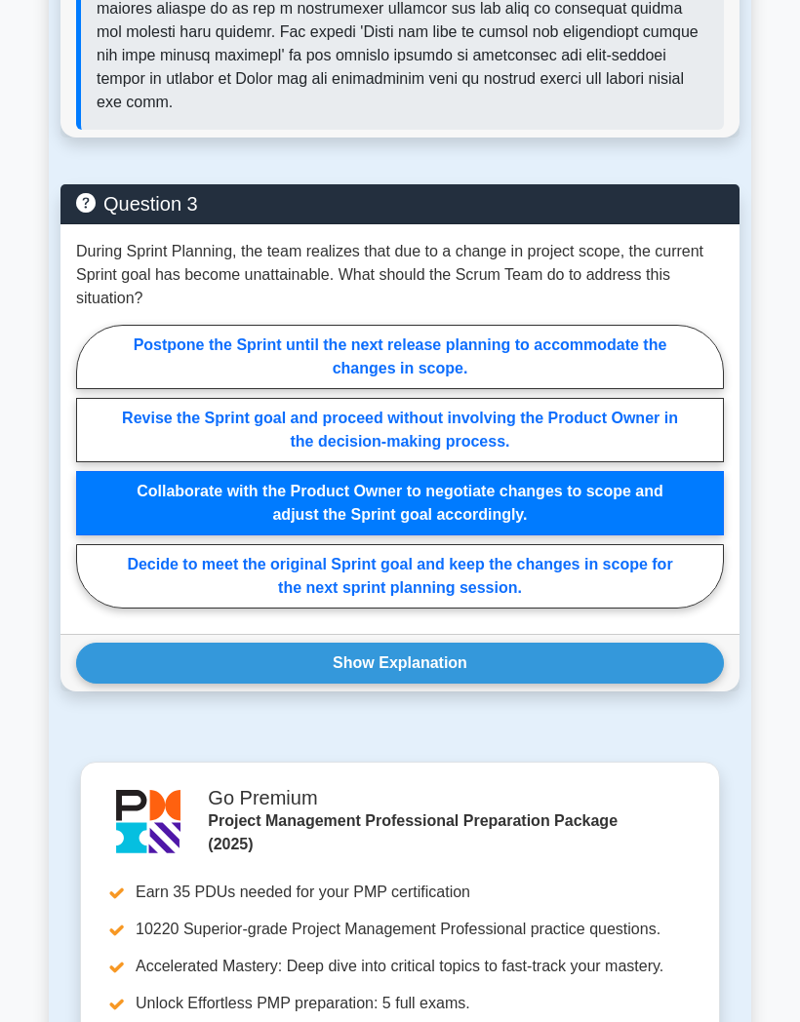
click at [434, 684] on button "Show Explanation" at bounding box center [400, 663] width 648 height 41
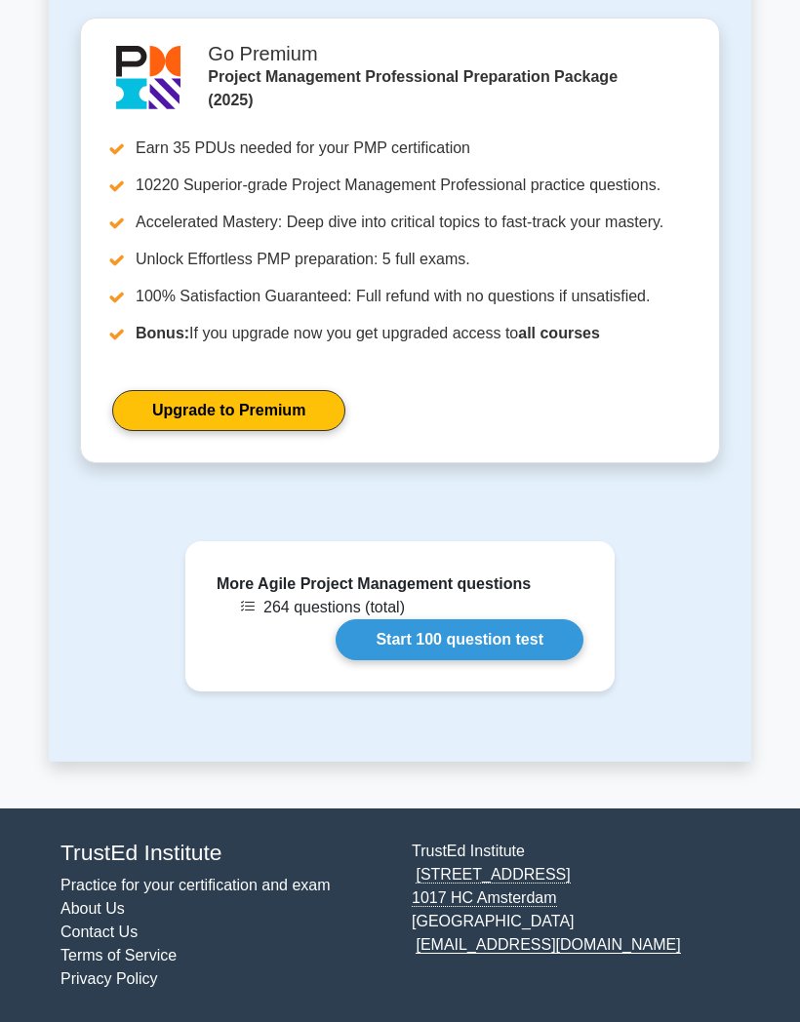
scroll to position [4738, 0]
